Goal: Task Accomplishment & Management: Use online tool/utility

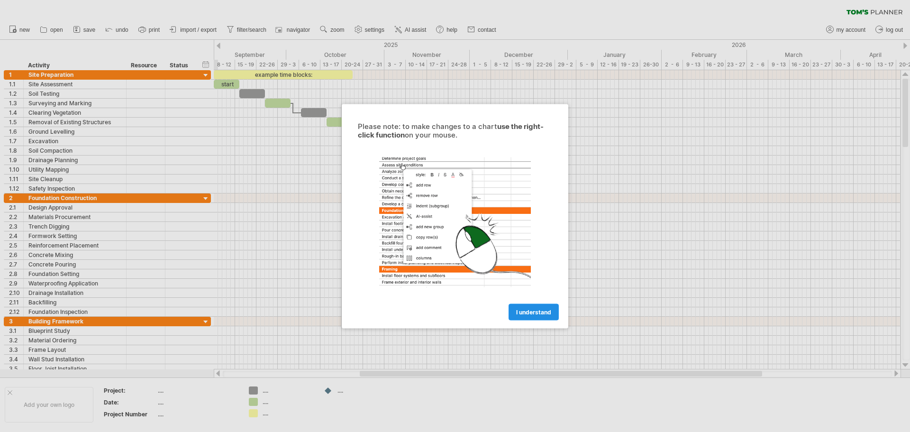
click at [533, 311] on span "I understand" at bounding box center [533, 311] width 35 height 7
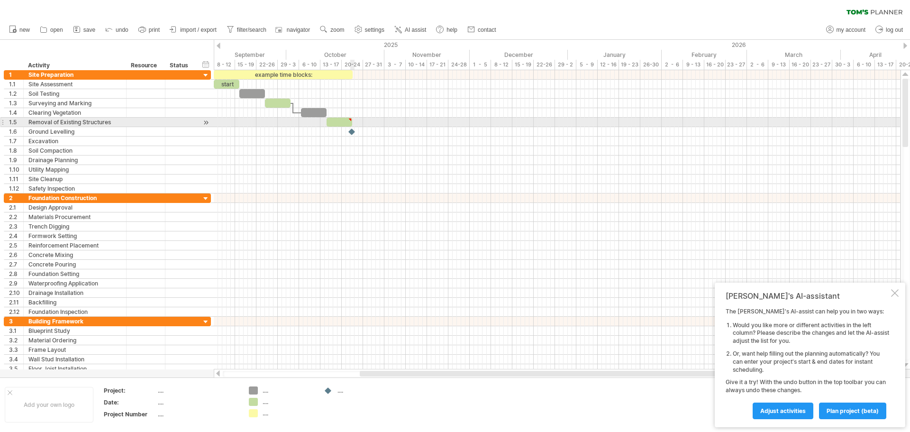
type textarea "**********"
drag, startPoint x: 350, startPoint y: 123, endPoint x: 409, endPoint y: 124, distance: 58.8
click at [409, 124] on div at bounding box center [367, 121] width 83 height 9
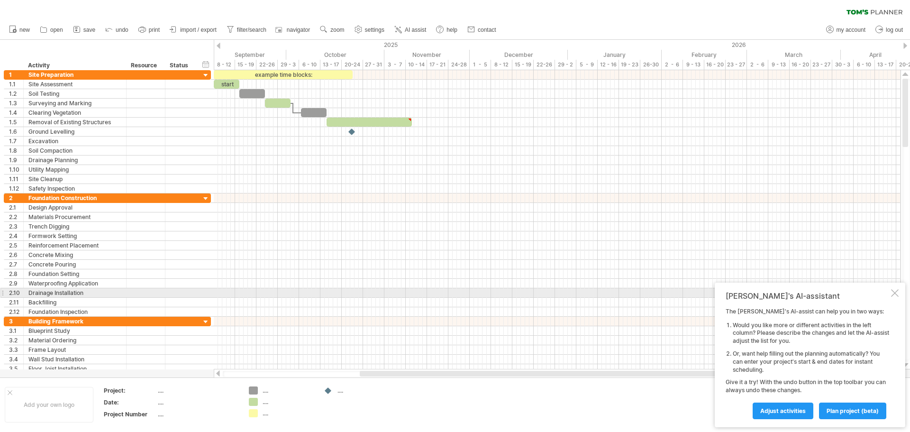
click at [892, 292] on div at bounding box center [895, 293] width 8 height 8
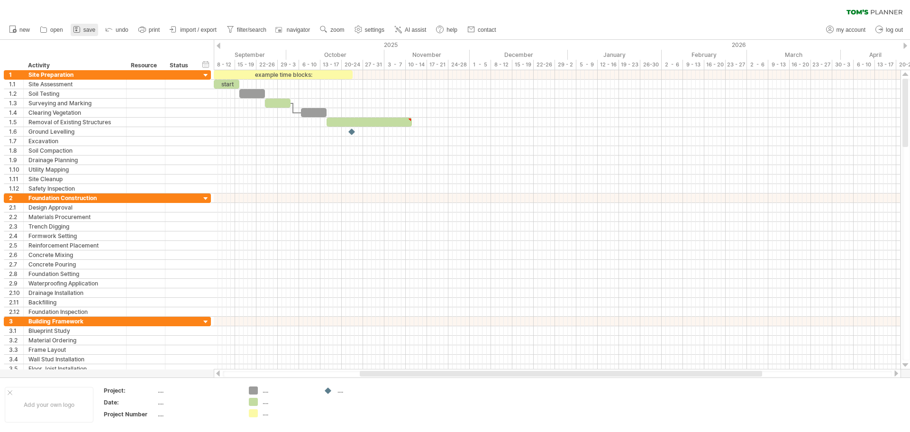
click at [85, 31] on span "save" at bounding box center [89, 30] width 12 height 7
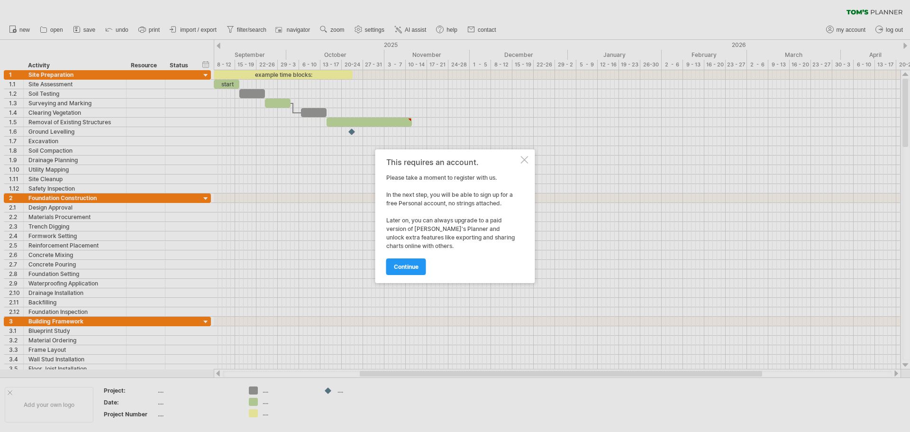
click at [524, 162] on div at bounding box center [525, 160] width 8 height 8
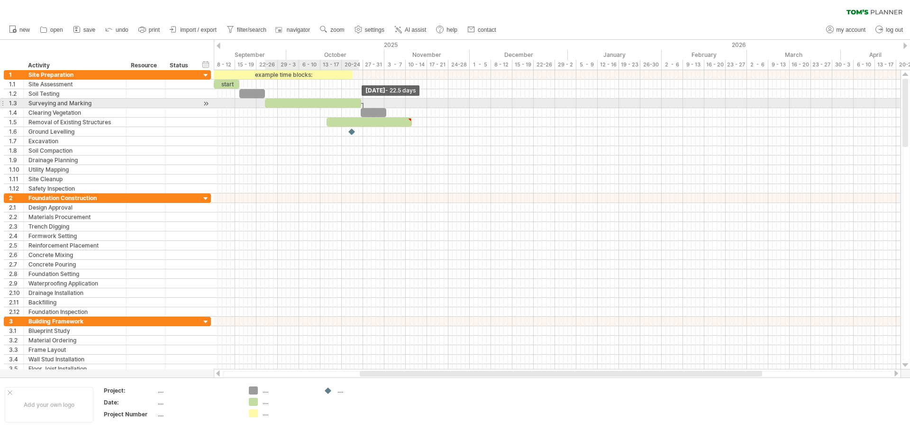
drag, startPoint x: 289, startPoint y: 103, endPoint x: 368, endPoint y: 103, distance: 78.2
click at [363, 103] on span at bounding box center [361, 103] width 4 height 9
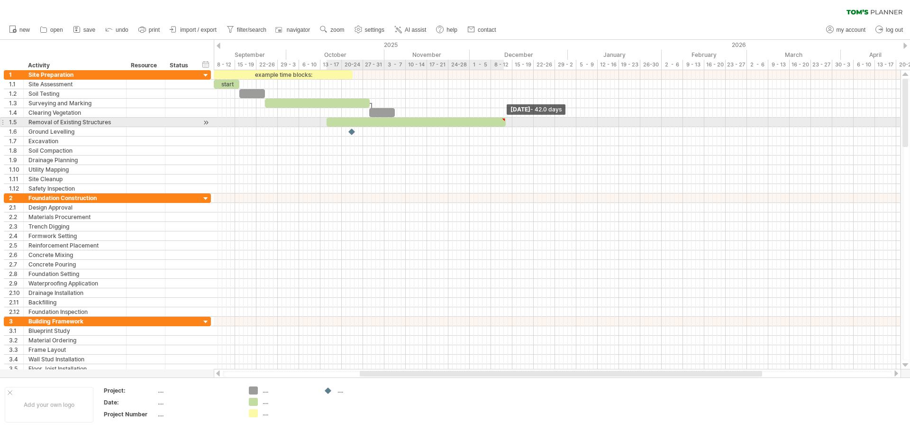
drag, startPoint x: 411, startPoint y: 124, endPoint x: 505, endPoint y: 126, distance: 94.3
click at [505, 126] on span at bounding box center [506, 121] width 4 height 9
drag, startPoint x: 325, startPoint y: 122, endPoint x: 411, endPoint y: 125, distance: 85.8
click at [411, 125] on span at bounding box center [412, 121] width 4 height 9
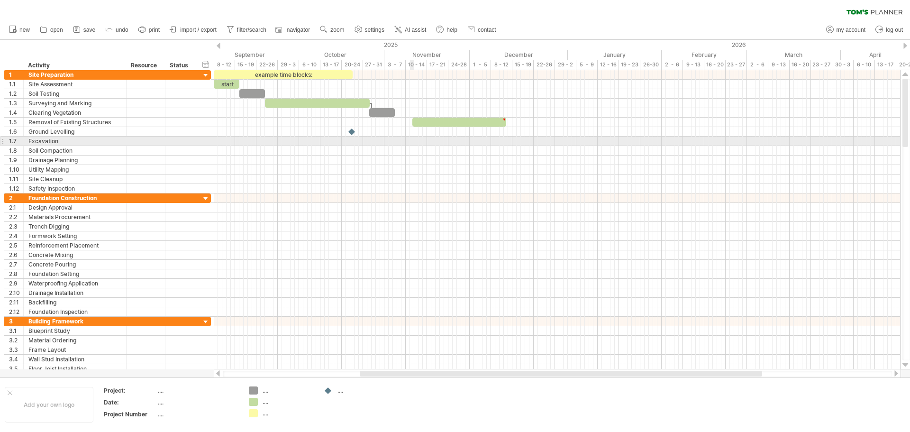
click at [413, 150] on div at bounding box center [557, 150] width 686 height 9
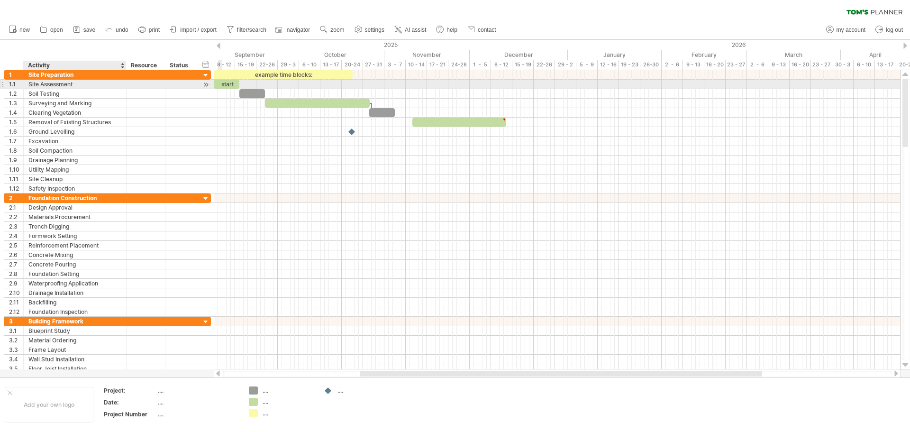
click at [81, 84] on div "Site Assessment" at bounding box center [74, 84] width 93 height 9
click at [81, 84] on input "**********" at bounding box center [74, 84] width 93 height 9
